Goal: Information Seeking & Learning: Stay updated

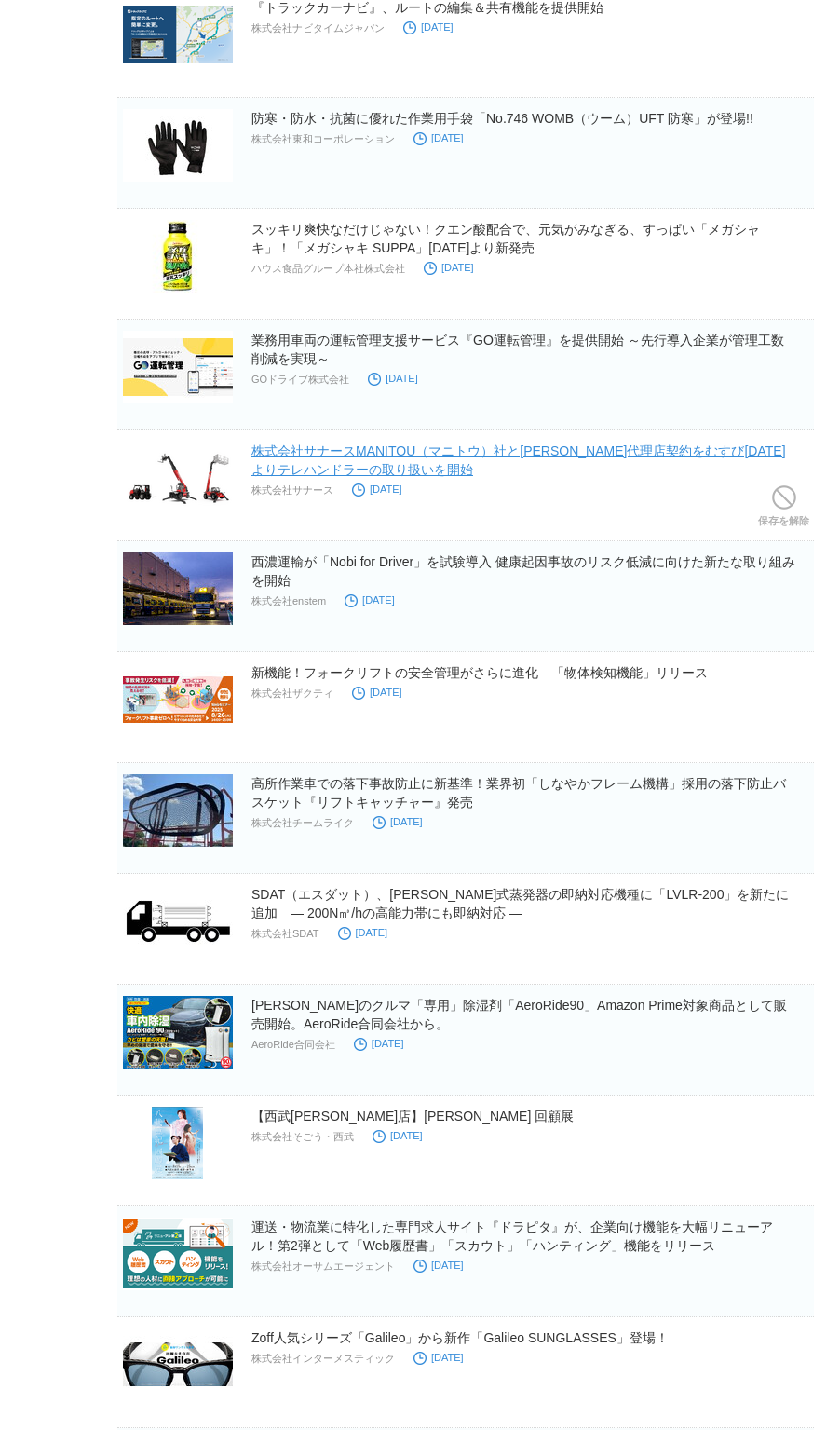
click at [586, 445] on link "株式会社サナースMANITOU（マニトウ）社と[PERSON_NAME]代理店契約をむすび[DATE]よりテレハンドラーの取り扱いを開始" at bounding box center [518, 460] width 534 height 34
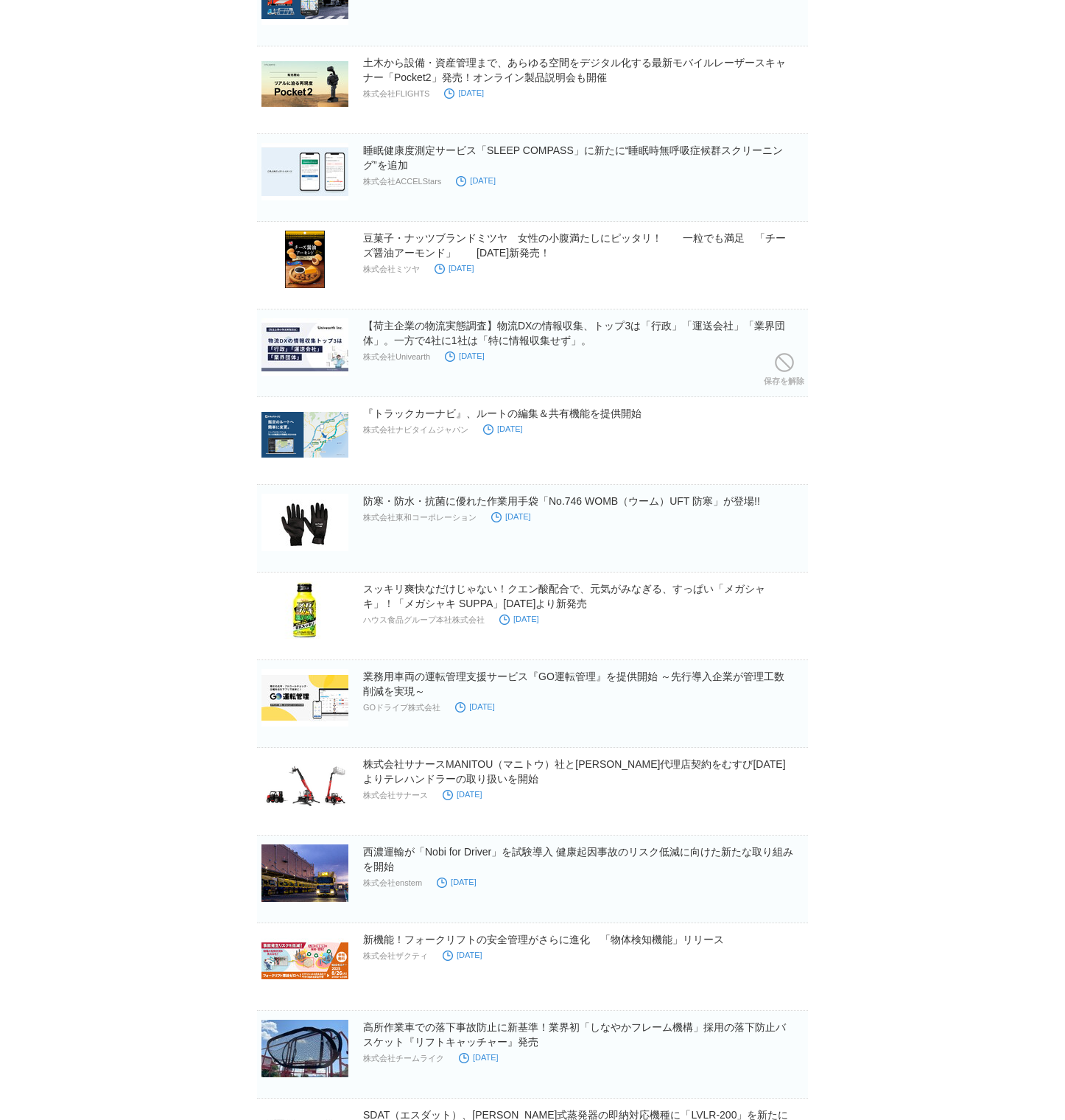
scroll to position [1272, 0]
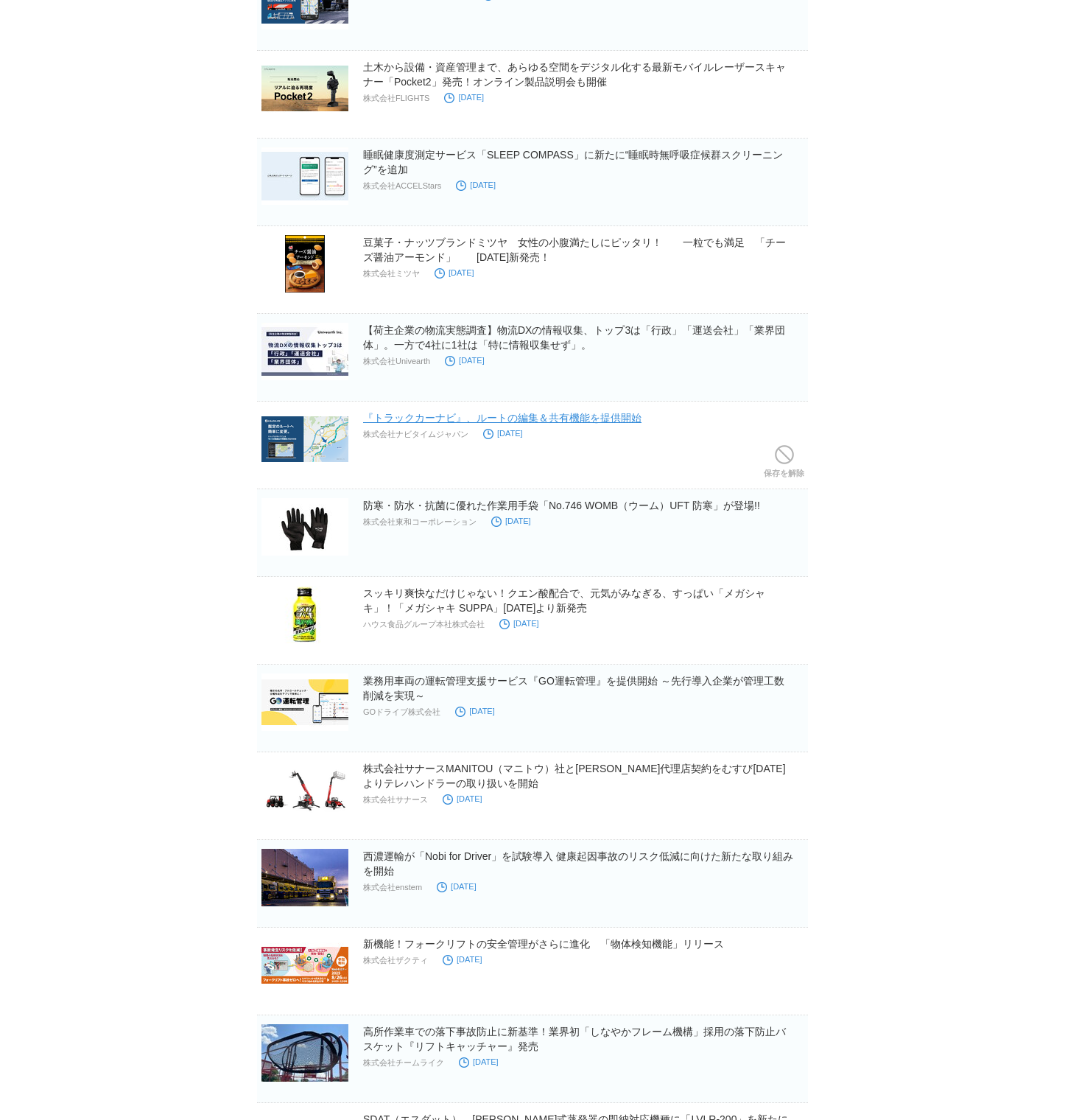
click at [570, 419] on link "『トラックカーナビ』、ルートの編集＆共有機能を提供開始" at bounding box center [502, 417] width 279 height 12
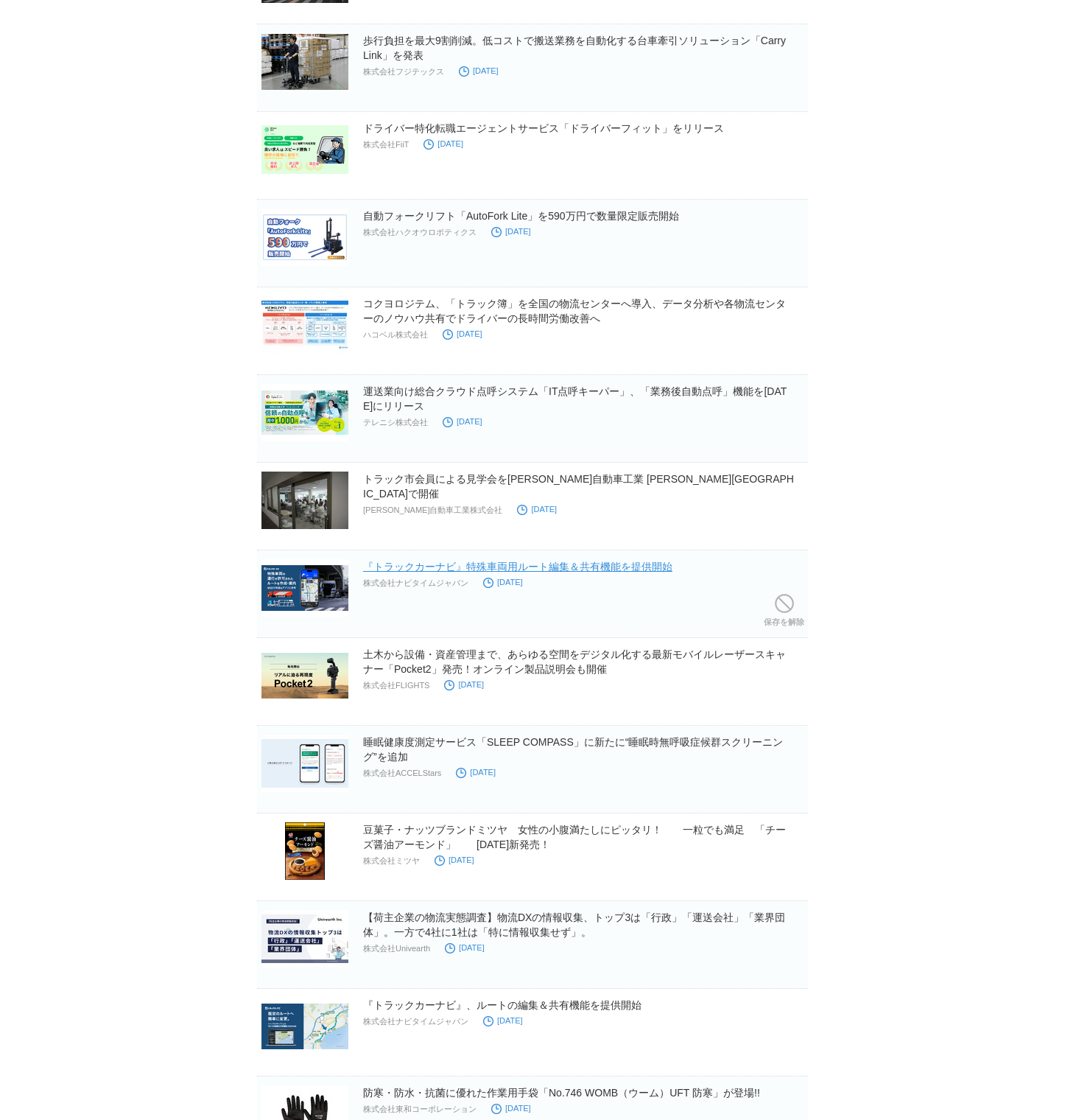
scroll to position [684, 0]
click at [598, 565] on link "『トラックカーナビ』特殊車両用ルート編集＆共有機能を提供開始" at bounding box center [518, 567] width 309 height 12
click at [551, 588] on link "『トラックカーナビ』、ルートの編集＆共有機能を提供開始" at bounding box center [502, 1005] width 279 height 12
click at [597, 134] on link "ドライバー特化転職エージェントサービス「ドライバーフィット」をリリース" at bounding box center [543, 129] width 361 height 12
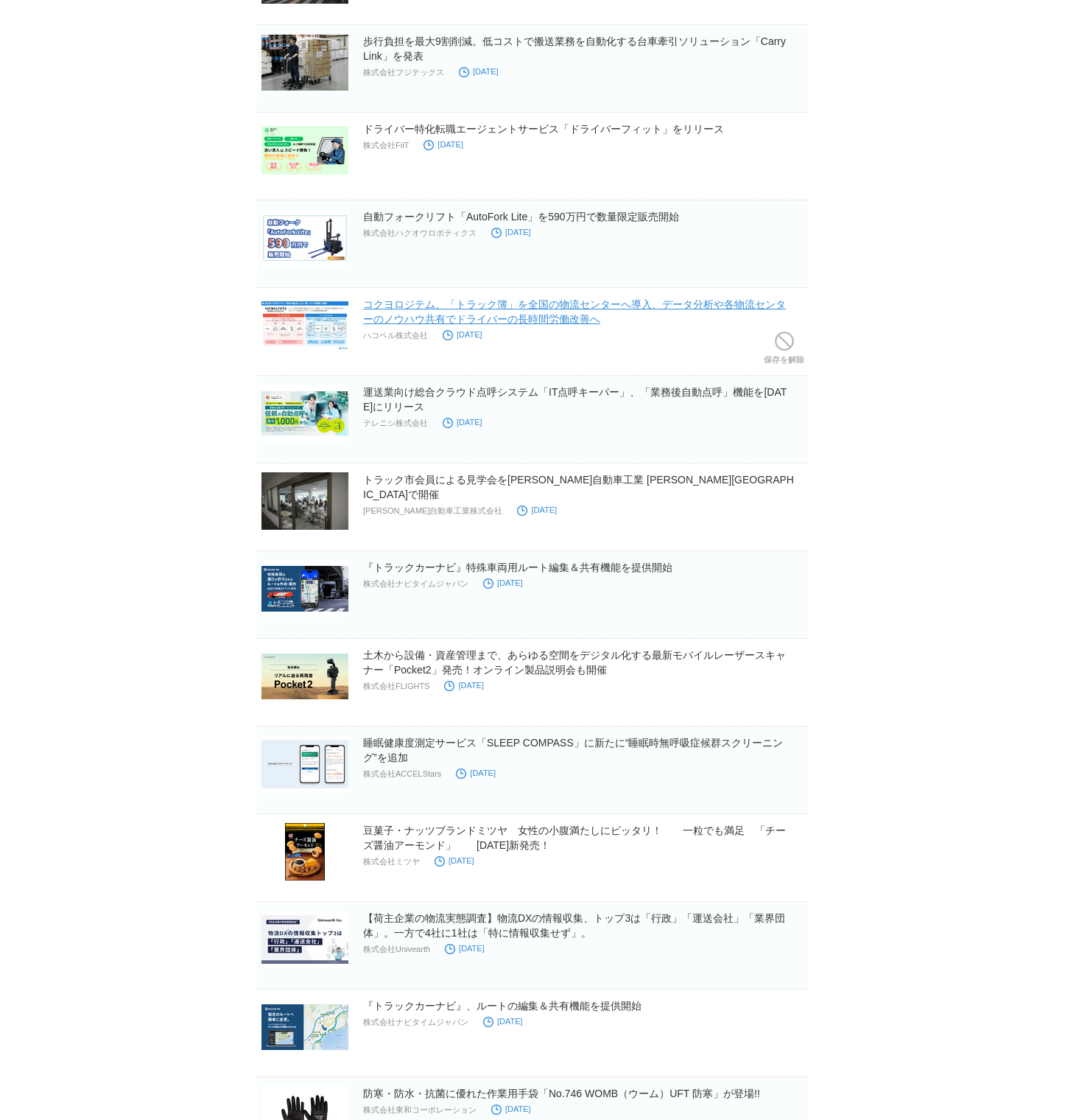
click at [688, 305] on link "コクヨロジテム、「トラック簿」を全国の物流センターへ導入、データ分析や各物流センターのノウハウ共有でドライバーの長時間労働改善へ" at bounding box center [574, 312] width 422 height 27
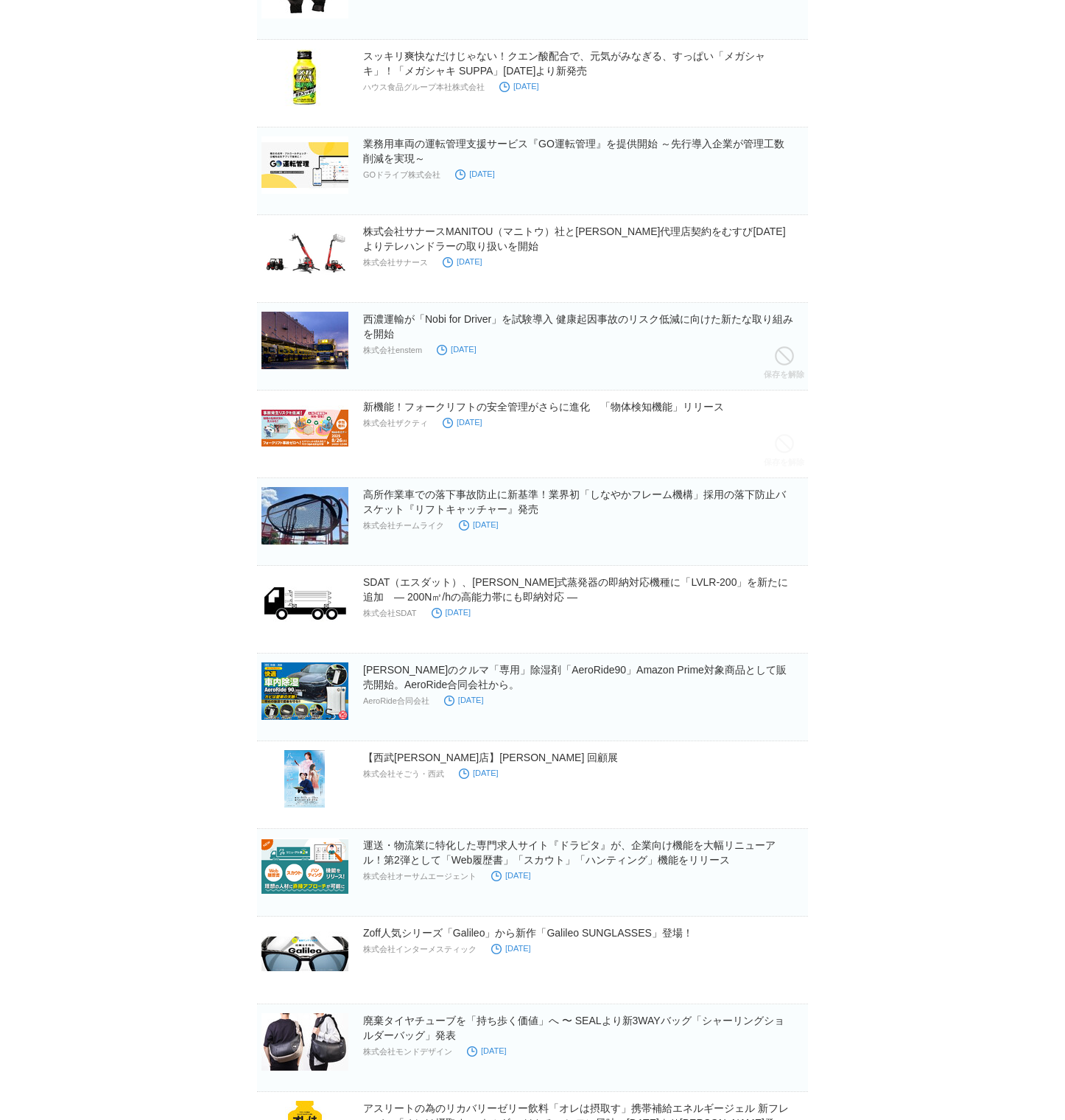
scroll to position [1849, 0]
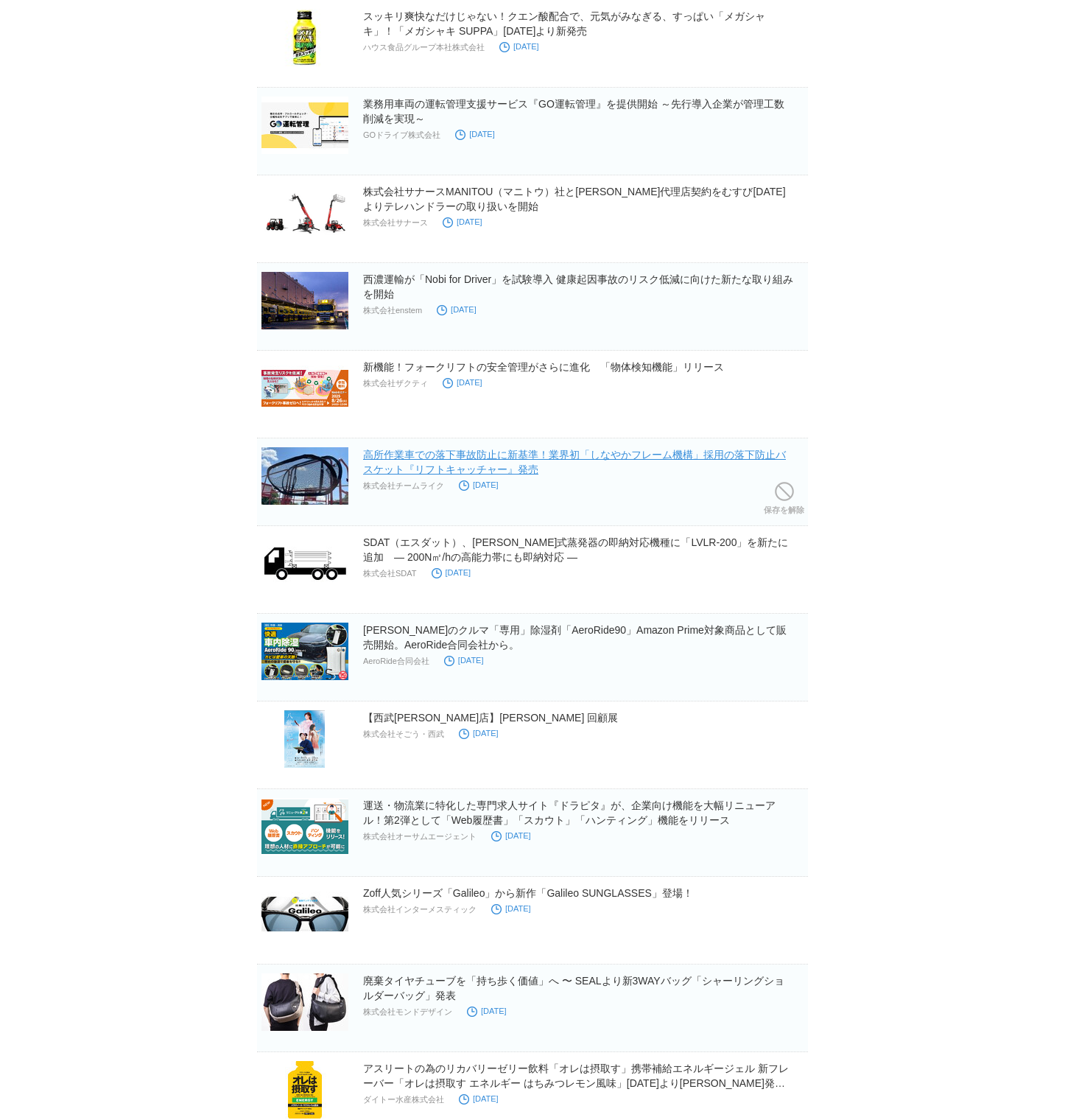
click at [683, 455] on link "高所作業車での落下事故防止に新基準！業界初「しなやかフレーム機構」採用の落下防止バスケット『リフトキャッチャー』発売" at bounding box center [574, 462] width 422 height 27
click at [614, 369] on link "新機能！フォークリフトの安全管理がさらに進化　「物体検知機能」リリース" at bounding box center [543, 366] width 361 height 12
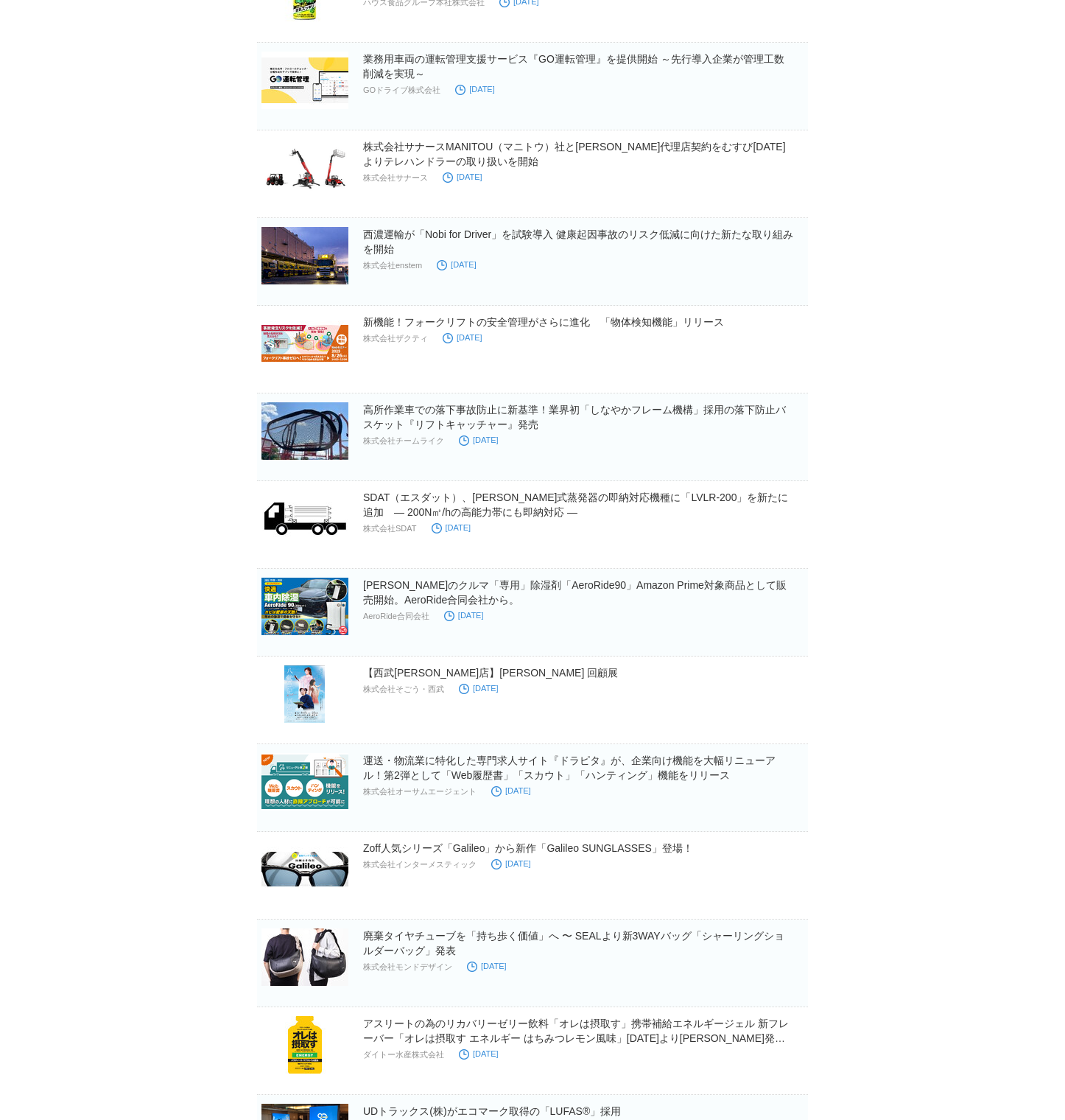
scroll to position [1928, 0]
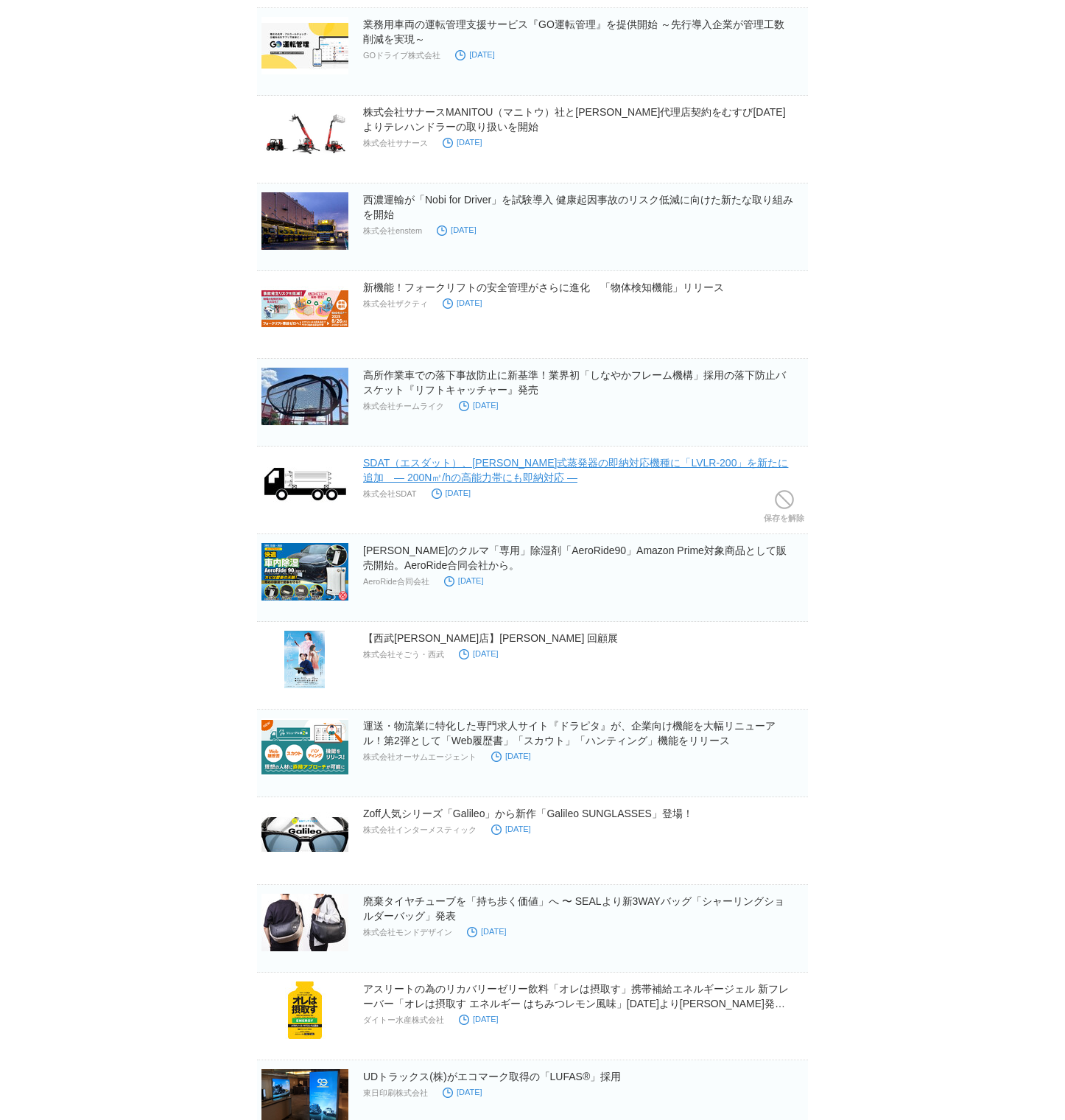
click at [729, 459] on link "SDAT（エスダット）、[PERSON_NAME]式蒸発器の即納対応機種に「LVLR-200」を新たに追加　― 200N㎥/hの高能力帯にも即納対応 ―" at bounding box center [575, 470] width 425 height 27
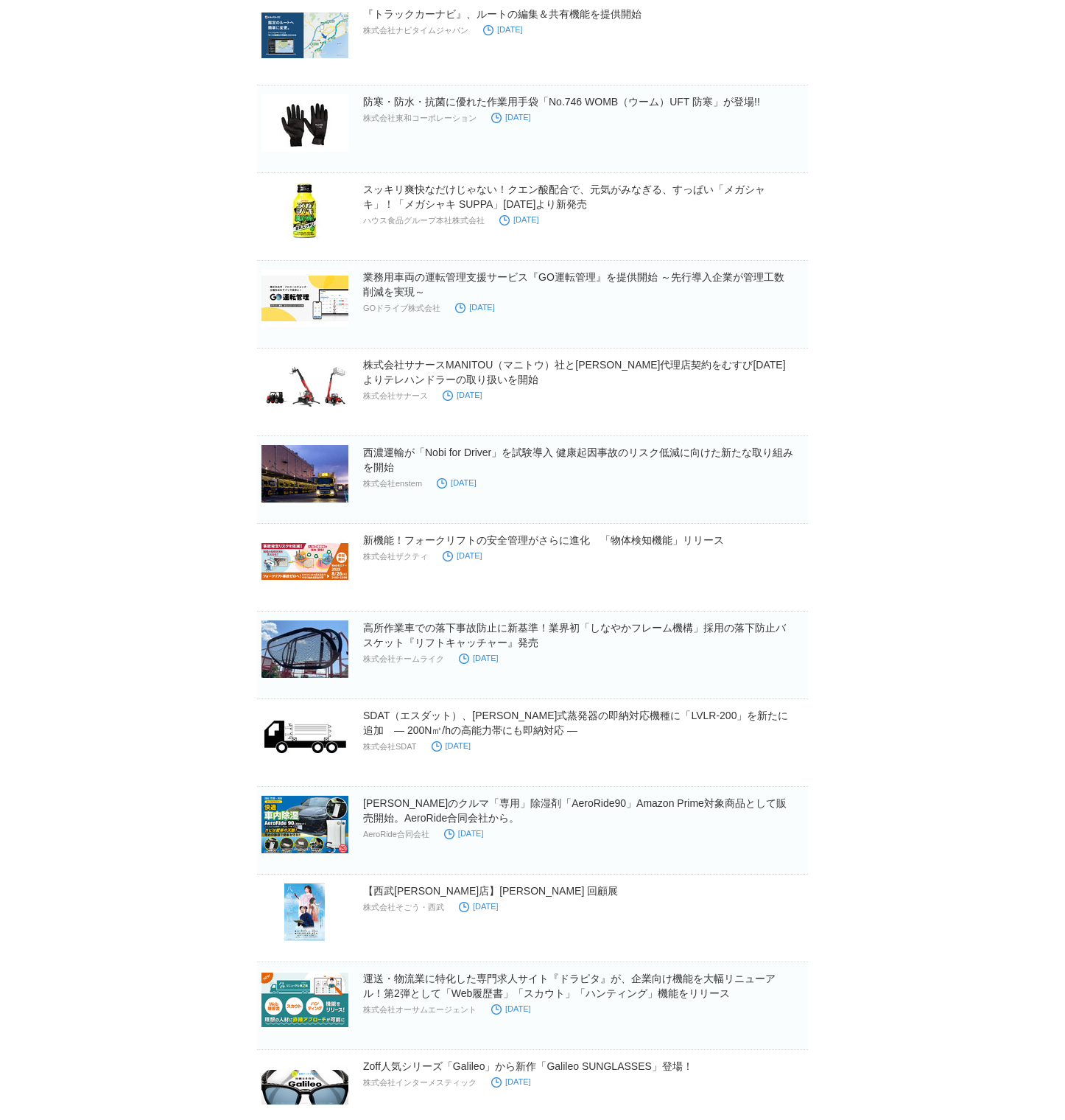
scroll to position [1678, 0]
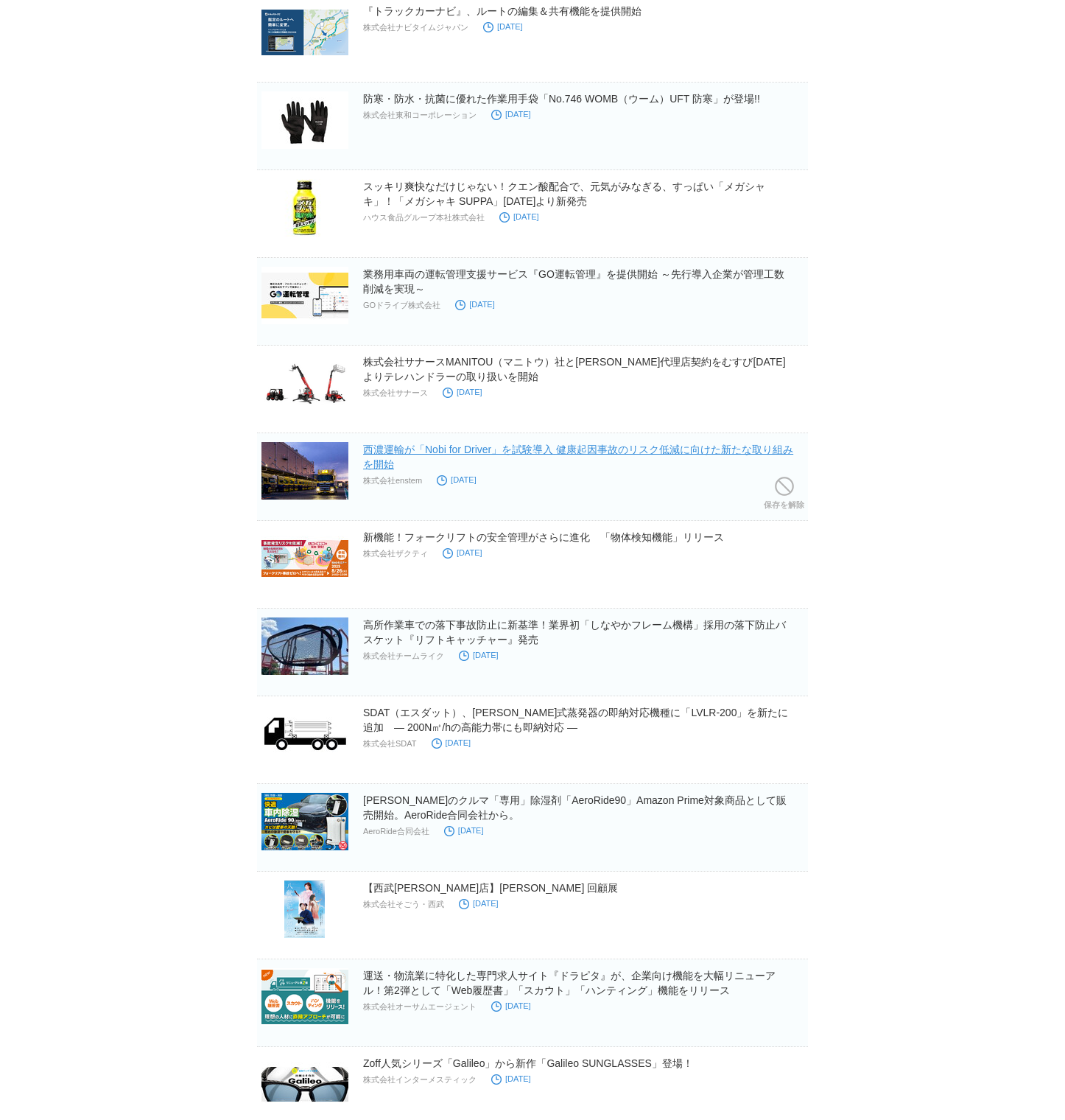
click at [675, 452] on link "西濃運輸が「Nobi for Driver」を試験導入 健康起因事故のリスク低減に向けた新たな取り組みを開始" at bounding box center [578, 457] width 430 height 27
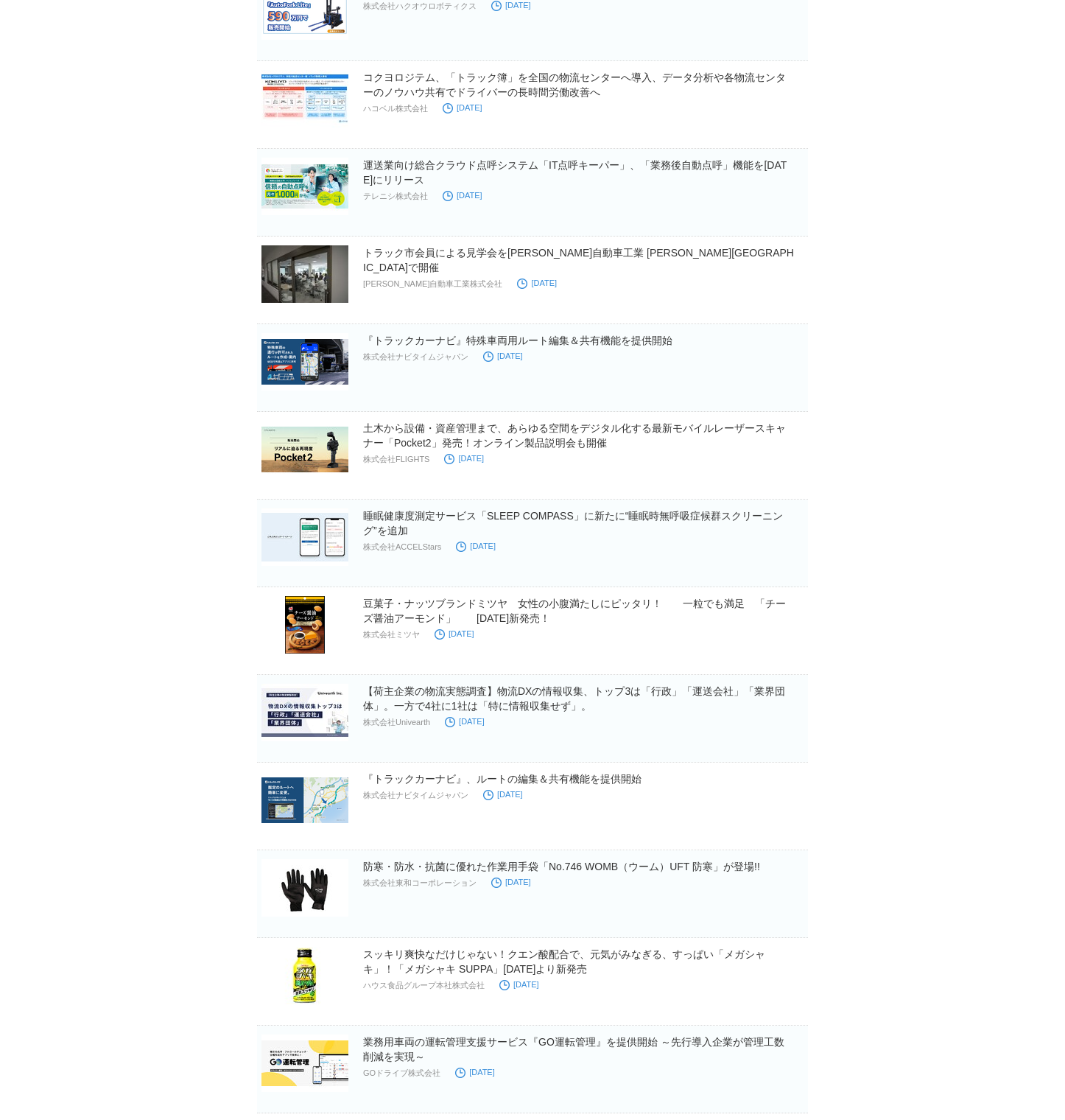
scroll to position [935, 0]
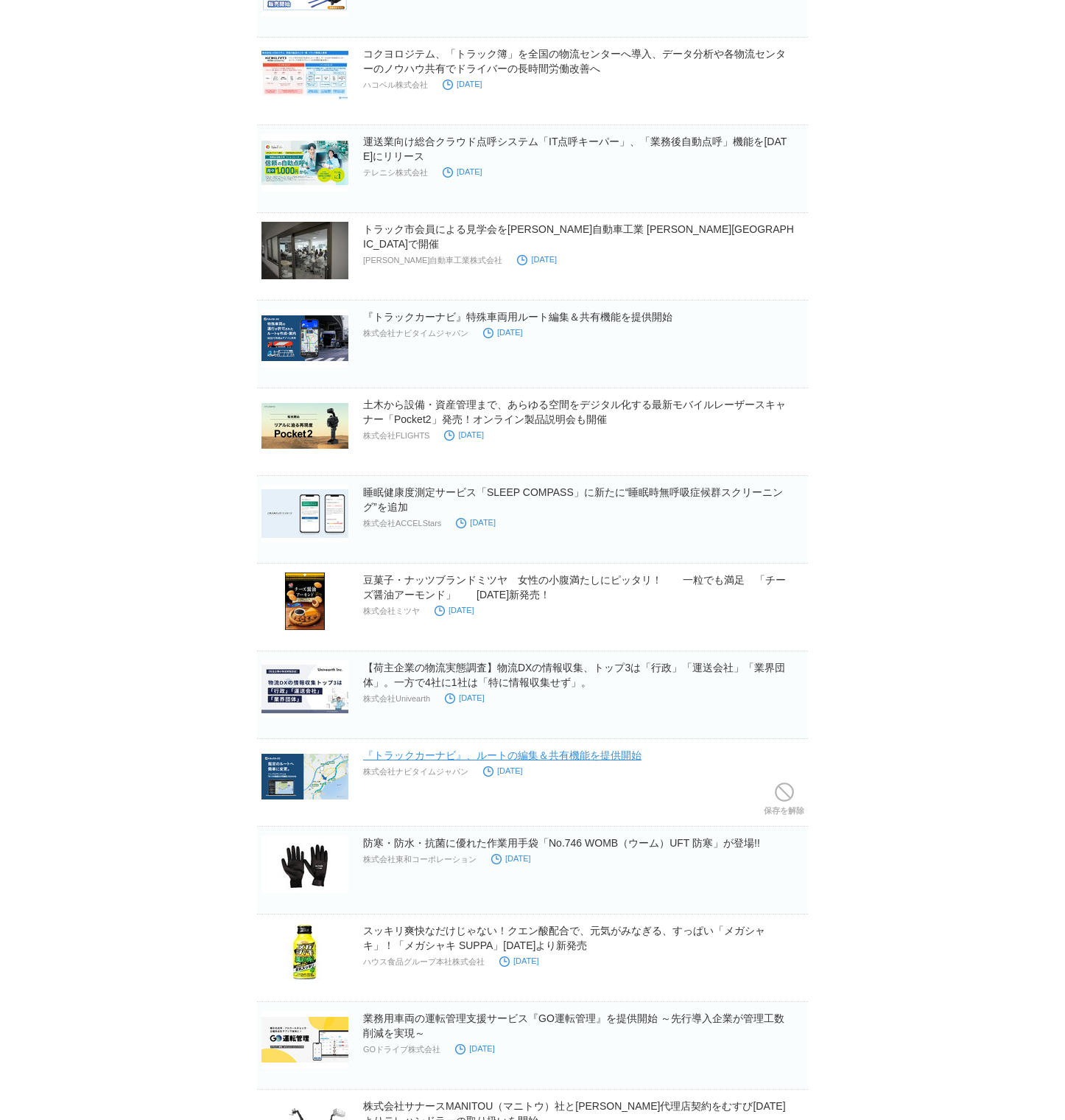
click at [597, 588] on h2 "『トラックカーナビ』、ルートの編集＆共有機能を提供開始" at bounding box center [584, 754] width 442 height 15
click at [594, 588] on link "『トラックカーナビ』、ルートの編集＆共有機能を提供開始" at bounding box center [502, 754] width 279 height 12
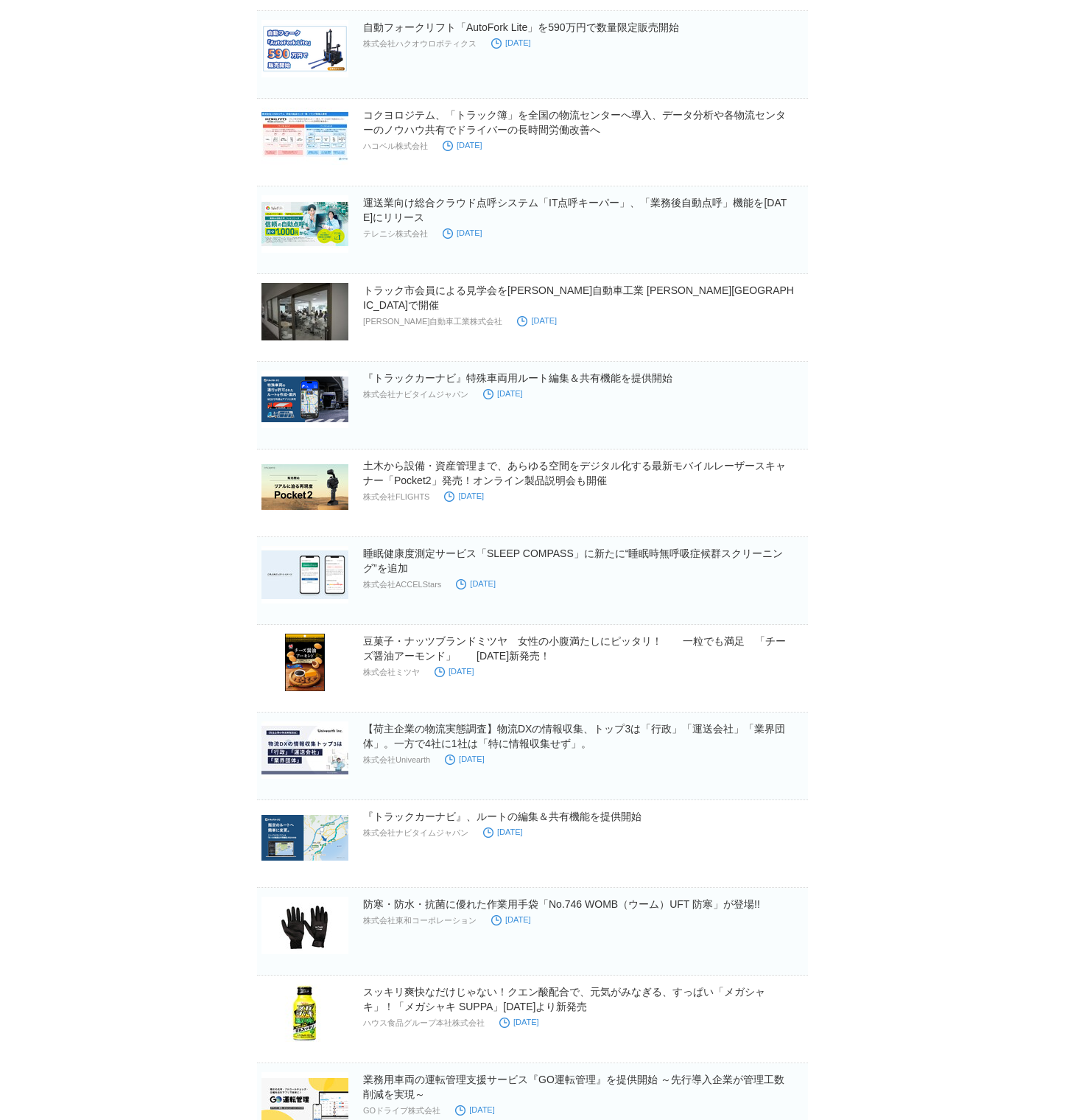
scroll to position [938, 0]
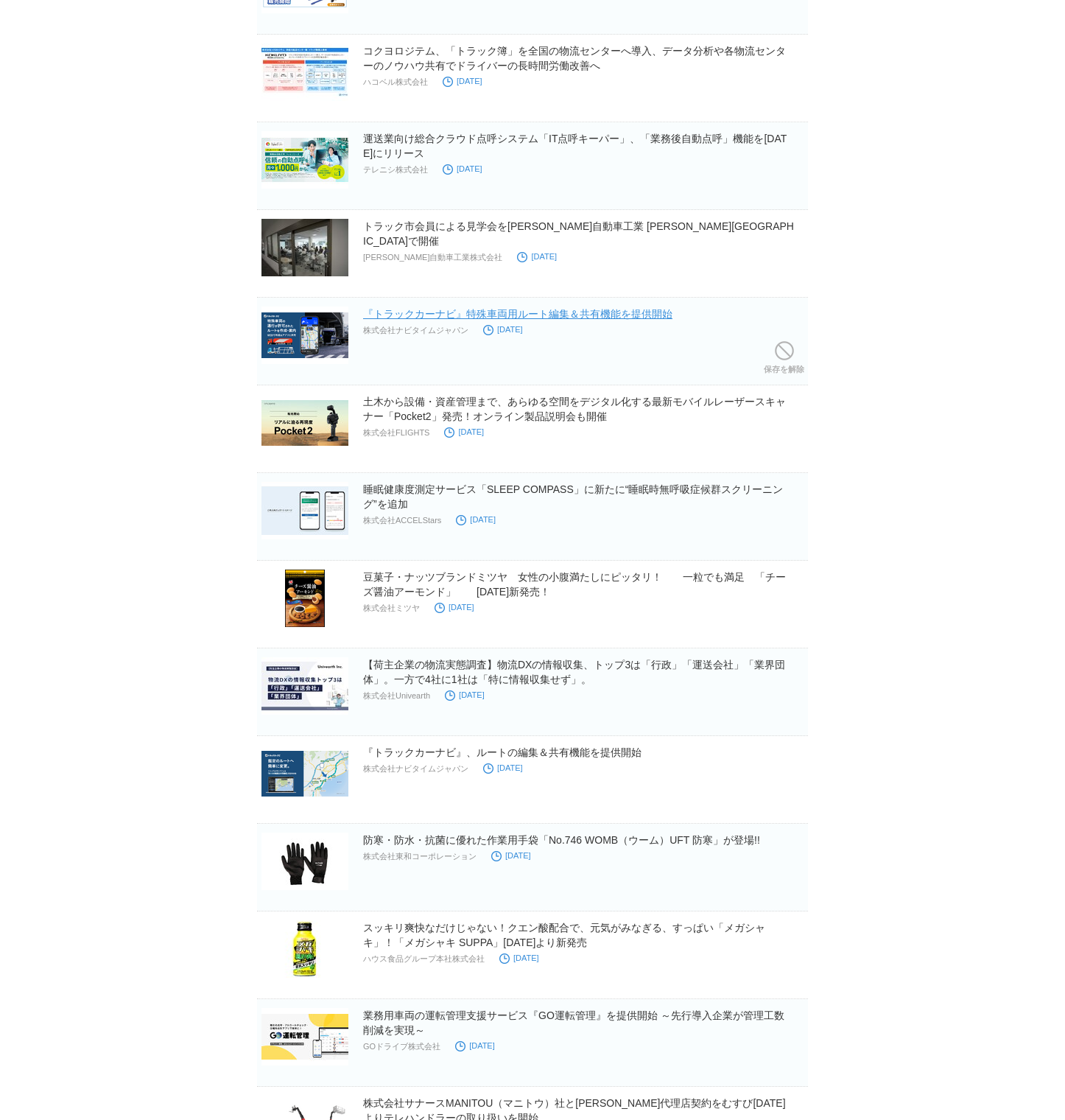
click at [607, 315] on link "『トラックカーナビ』特殊車両用ルート編集＆共有機能を提供開始" at bounding box center [518, 313] width 309 height 12
click at [584, 141] on link "運送業向け総合クラウド点呼システム「IT点呼キーパー」、「業務後自動点呼」機能を[DATE]にリリース" at bounding box center [575, 146] width 423 height 27
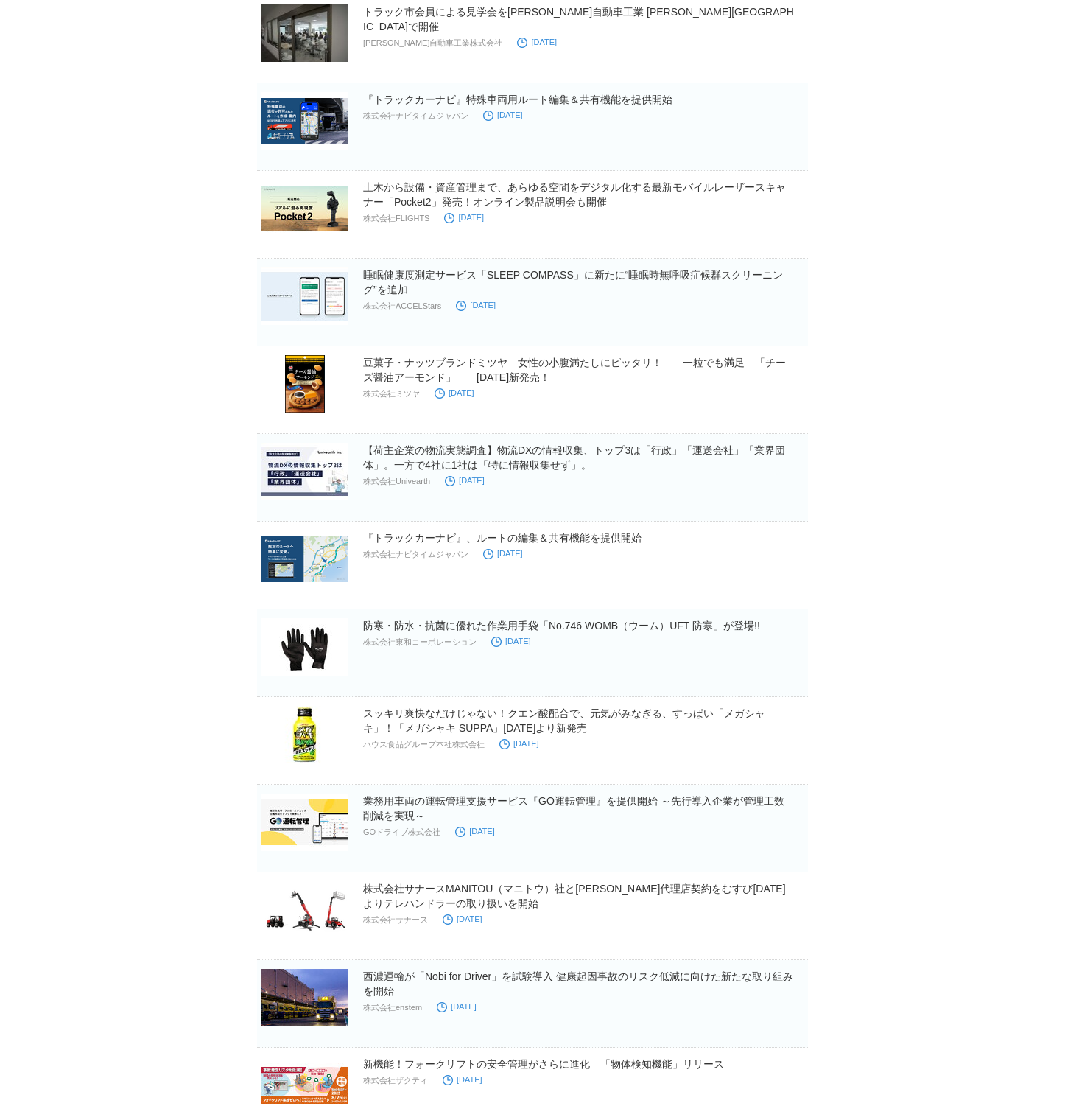
scroll to position [1324, 0]
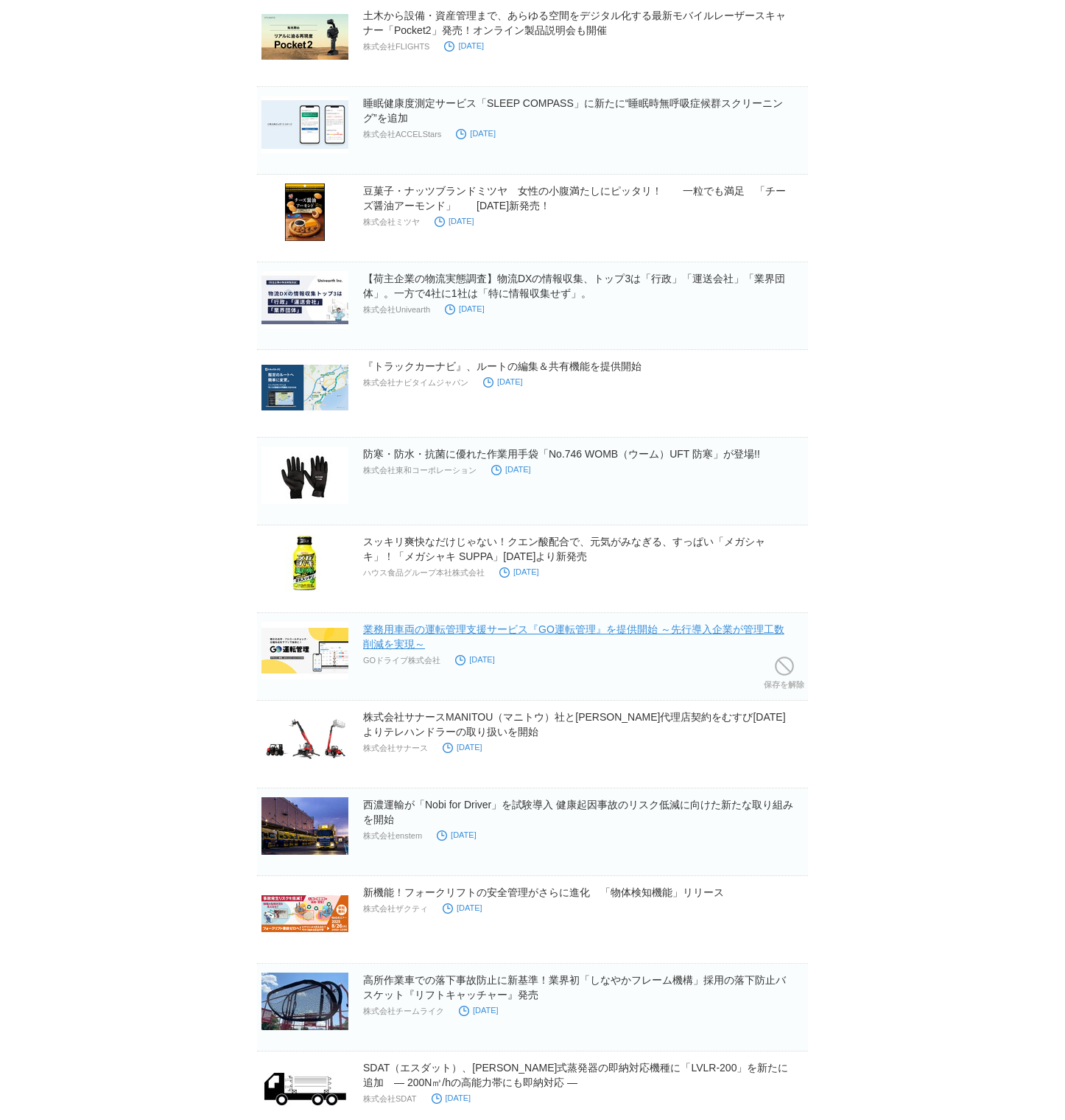
click at [686, 588] on link "業務用車両の運転管理支援サービス『GO運転管理』を提供開始 ～先行導入企業が管理工数削減を実現～" at bounding box center [573, 637] width 421 height 27
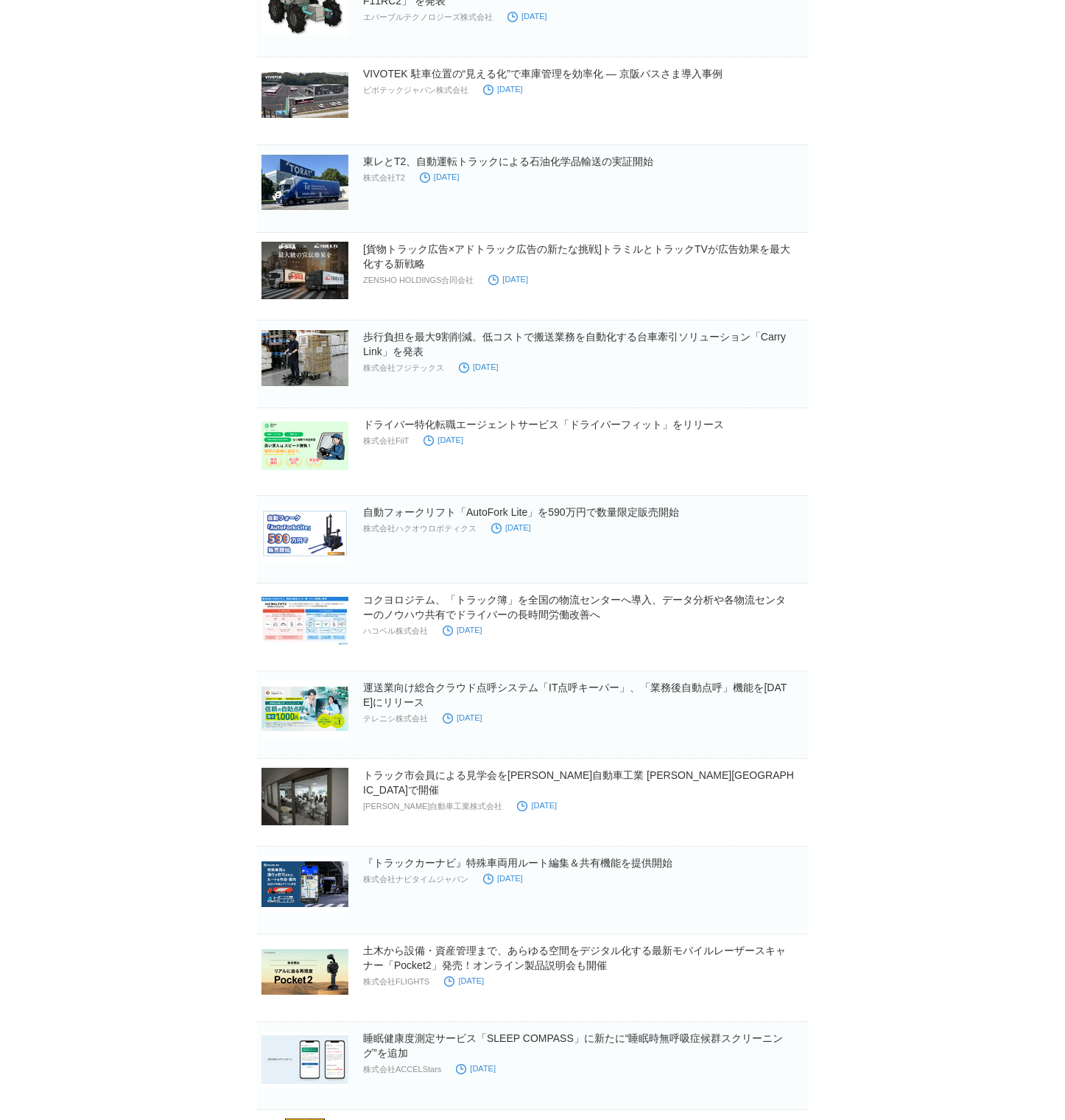
scroll to position [0, 0]
